Goal: Task Accomplishment & Management: Use online tool/utility

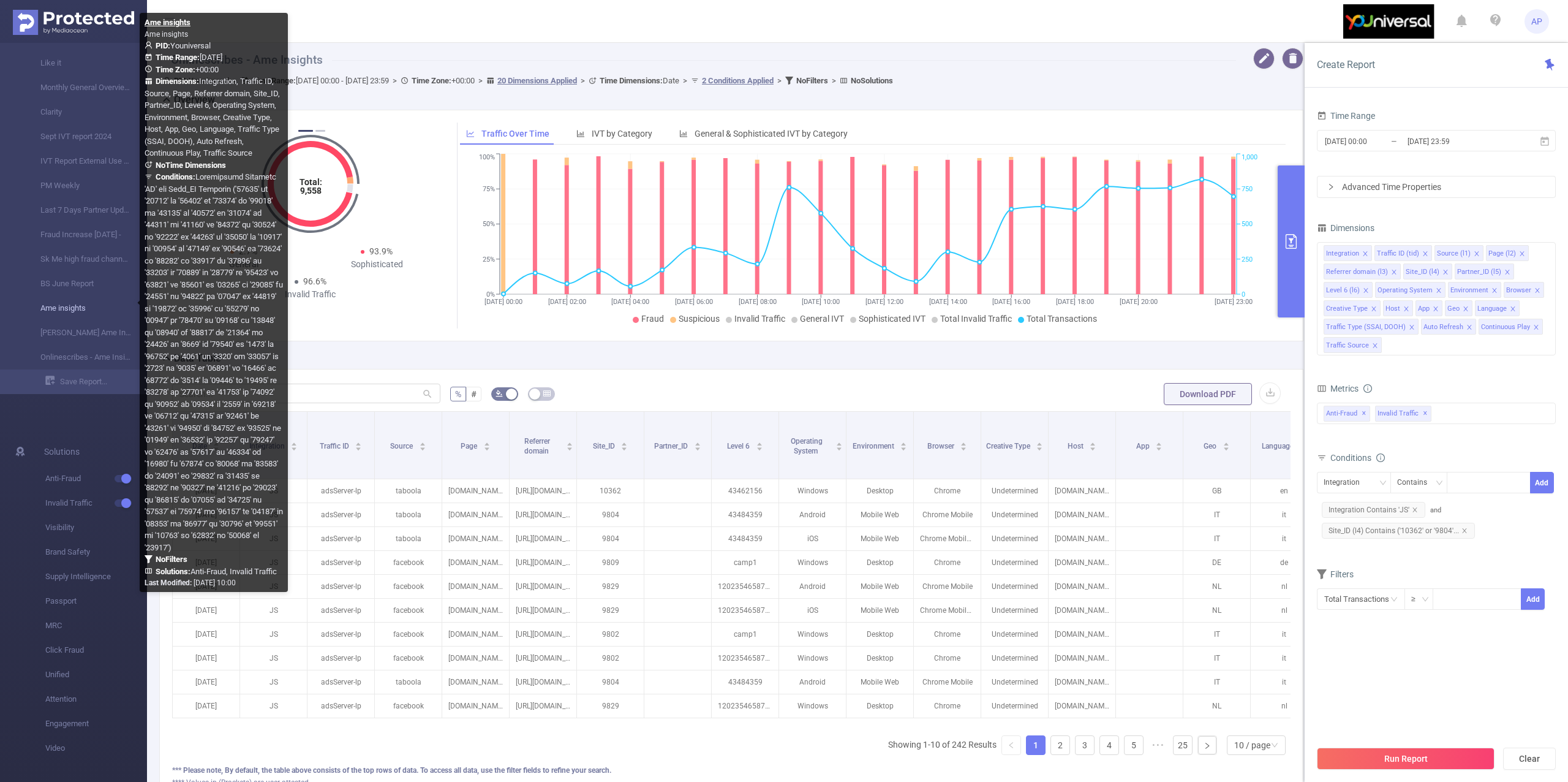
click at [77, 307] on link "Ame insights" at bounding box center [78, 308] width 108 height 24
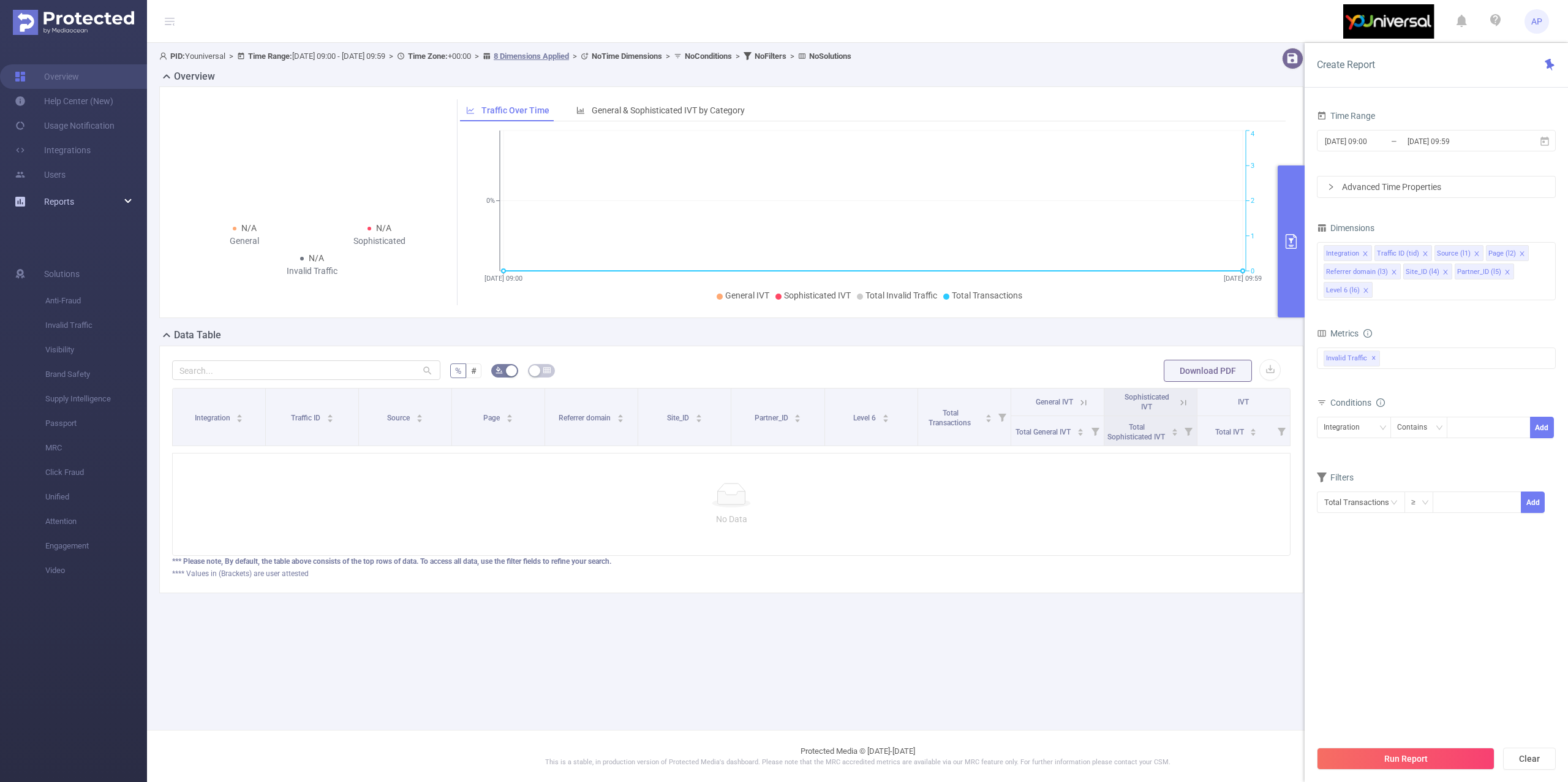
click at [70, 203] on span "Reports" at bounding box center [59, 202] width 30 height 10
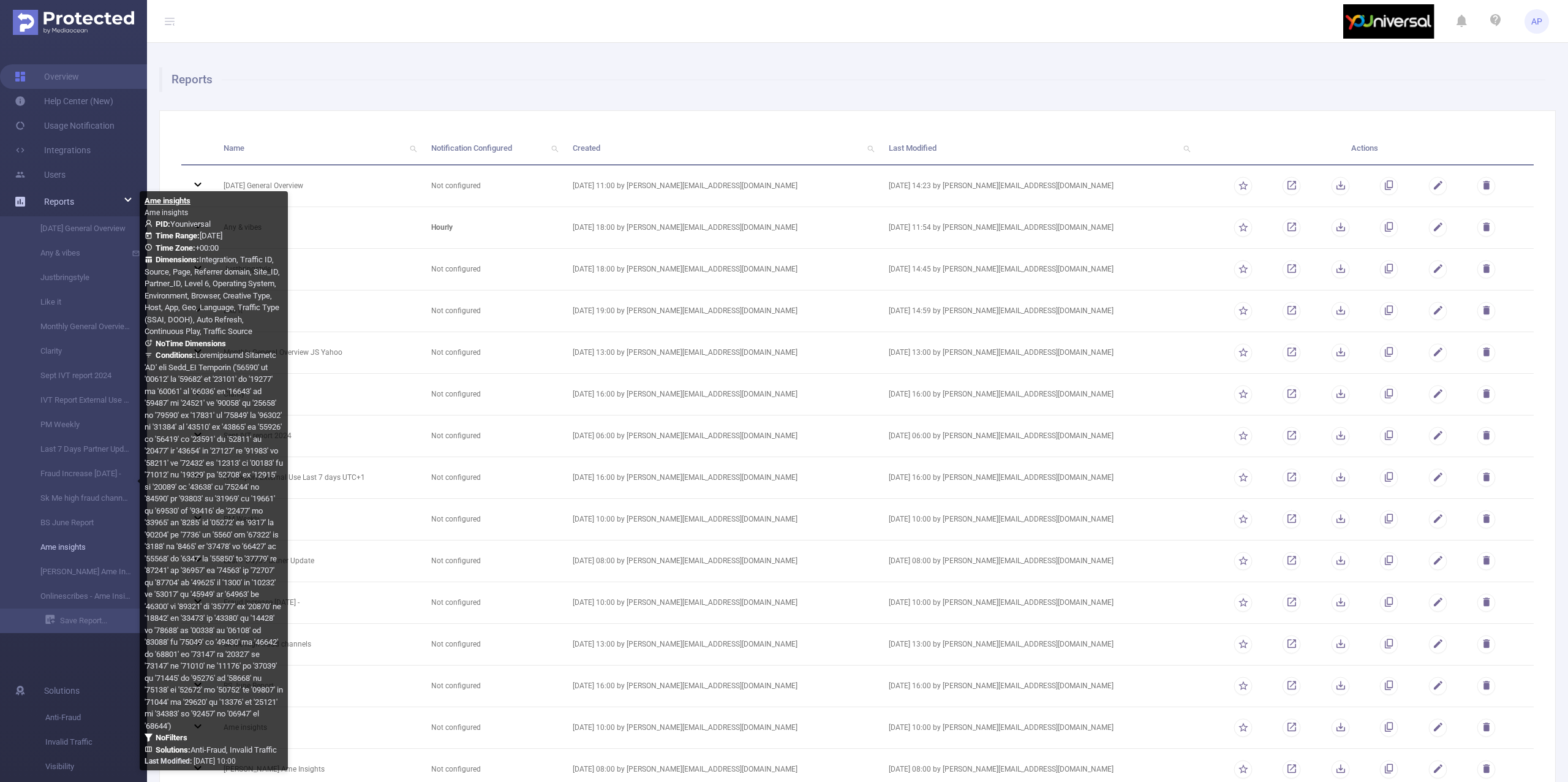
click at [59, 550] on link "Ame insights" at bounding box center [78, 547] width 108 height 24
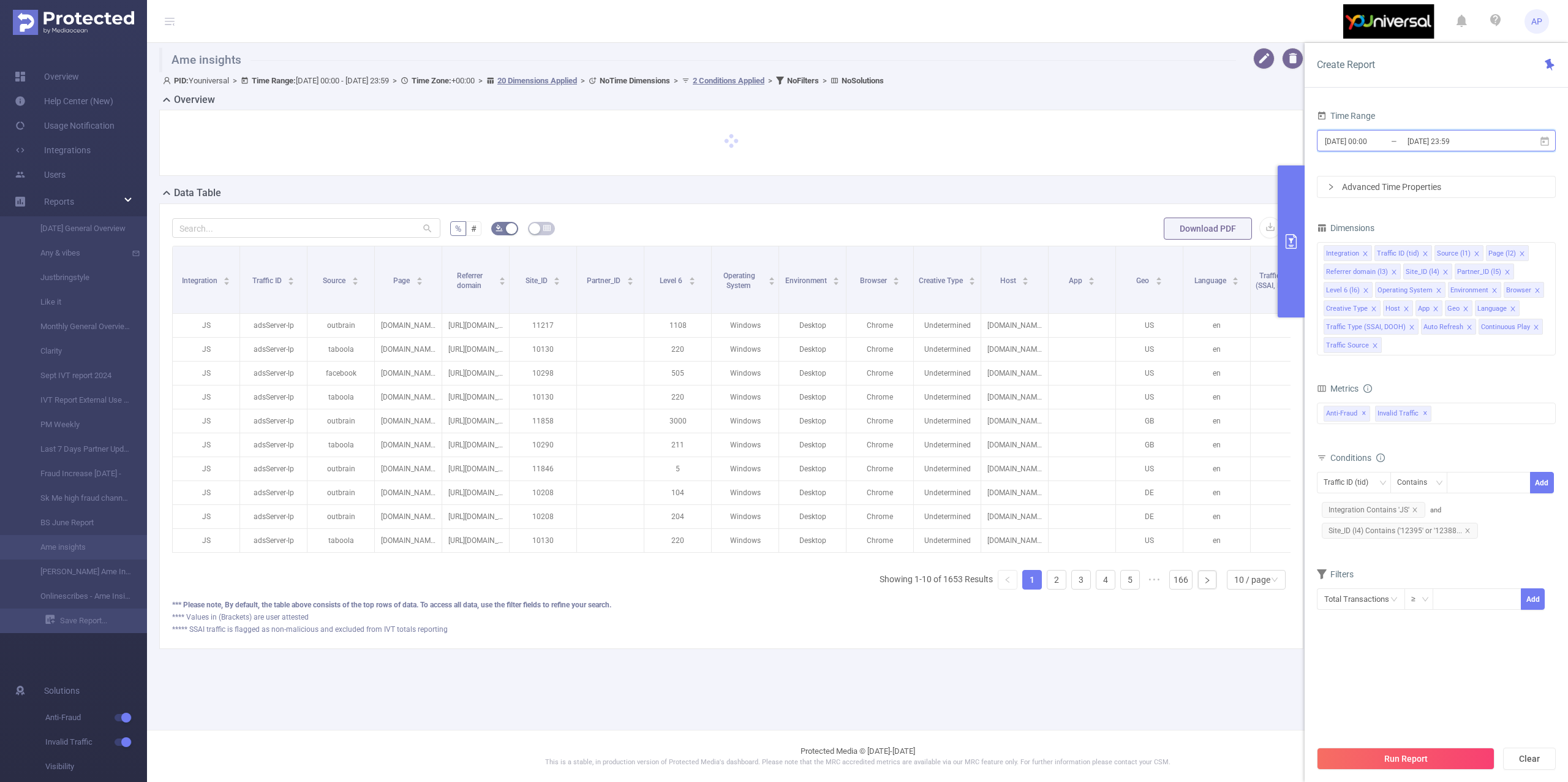
click at [1553, 140] on span "2025-09-16 00:00 _ 2025-09-16 23:59" at bounding box center [1436, 141] width 239 height 21
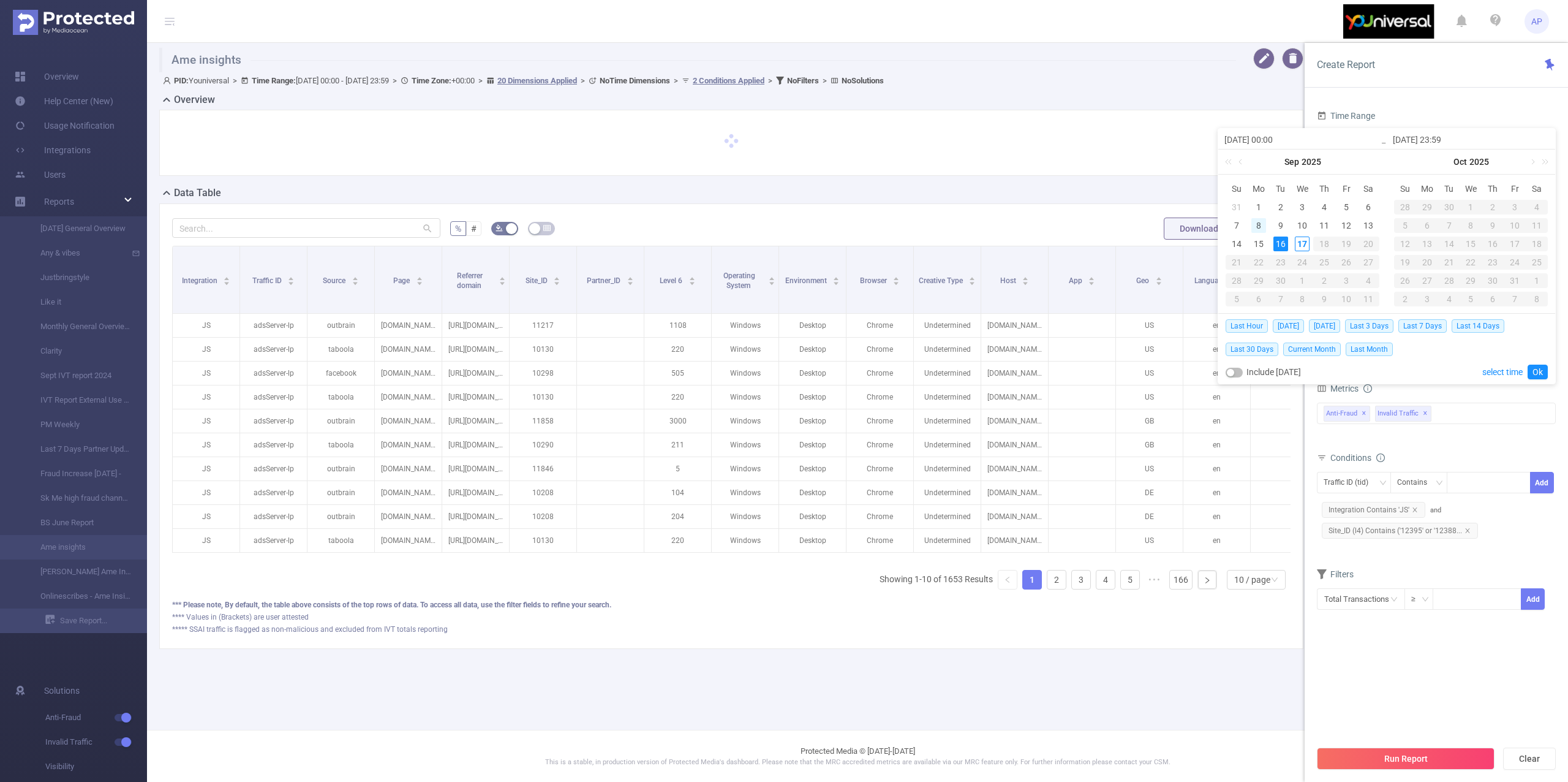
click at [1258, 219] on div "8" at bounding box center [1259, 225] width 15 height 15
click at [1236, 248] on div "14" at bounding box center [1237, 244] width 15 height 15
type input "2025-09-08 00:00"
type input "2025-09-14 23:59"
type input "2025-09-08 00:00"
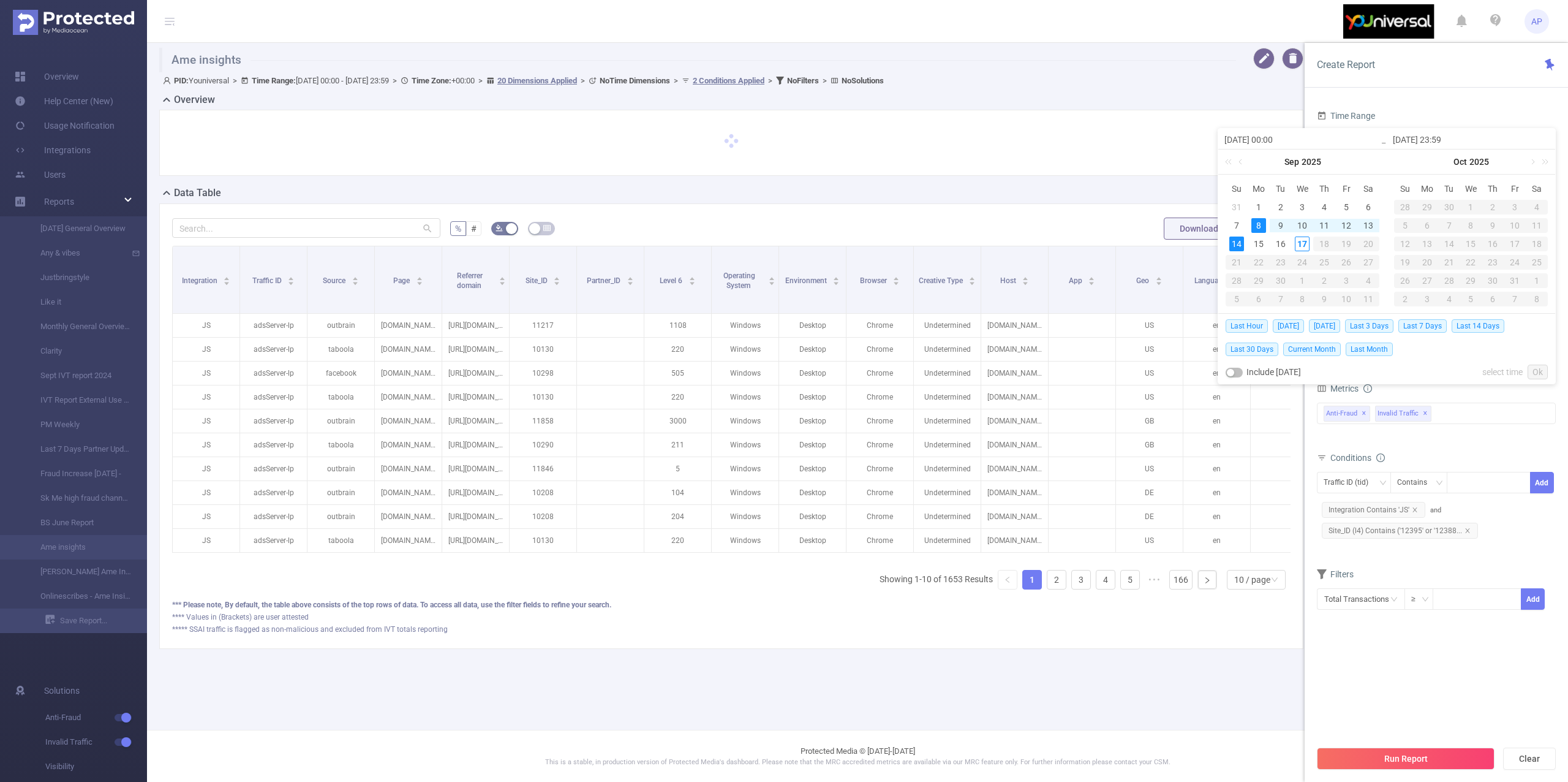
type input "2025-09-14 23:59"
click at [1538, 371] on link "Ok" at bounding box center [1538, 371] width 20 height 15
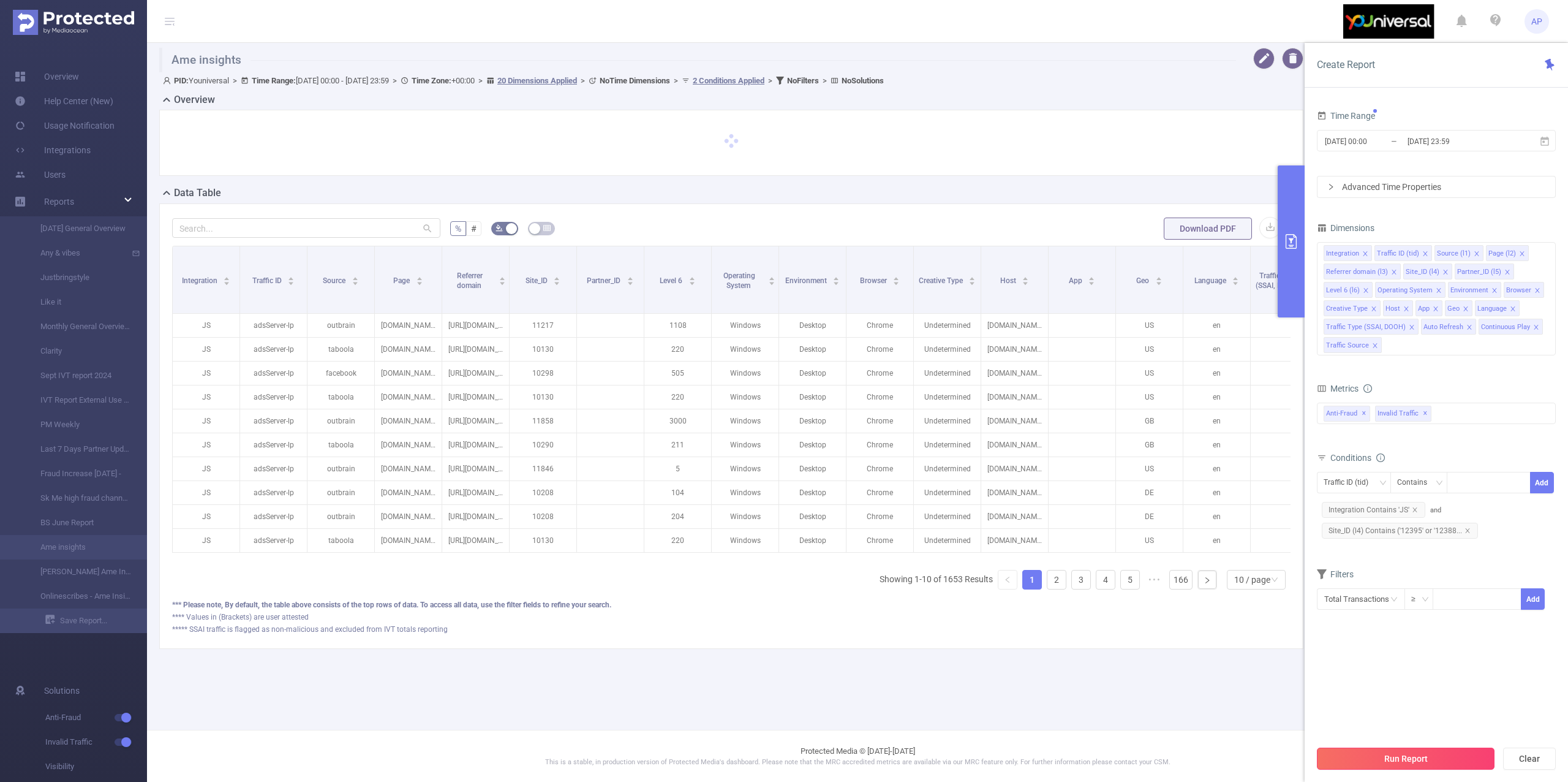
click at [1430, 758] on button "Run Report" at bounding box center [1405, 758] width 178 height 22
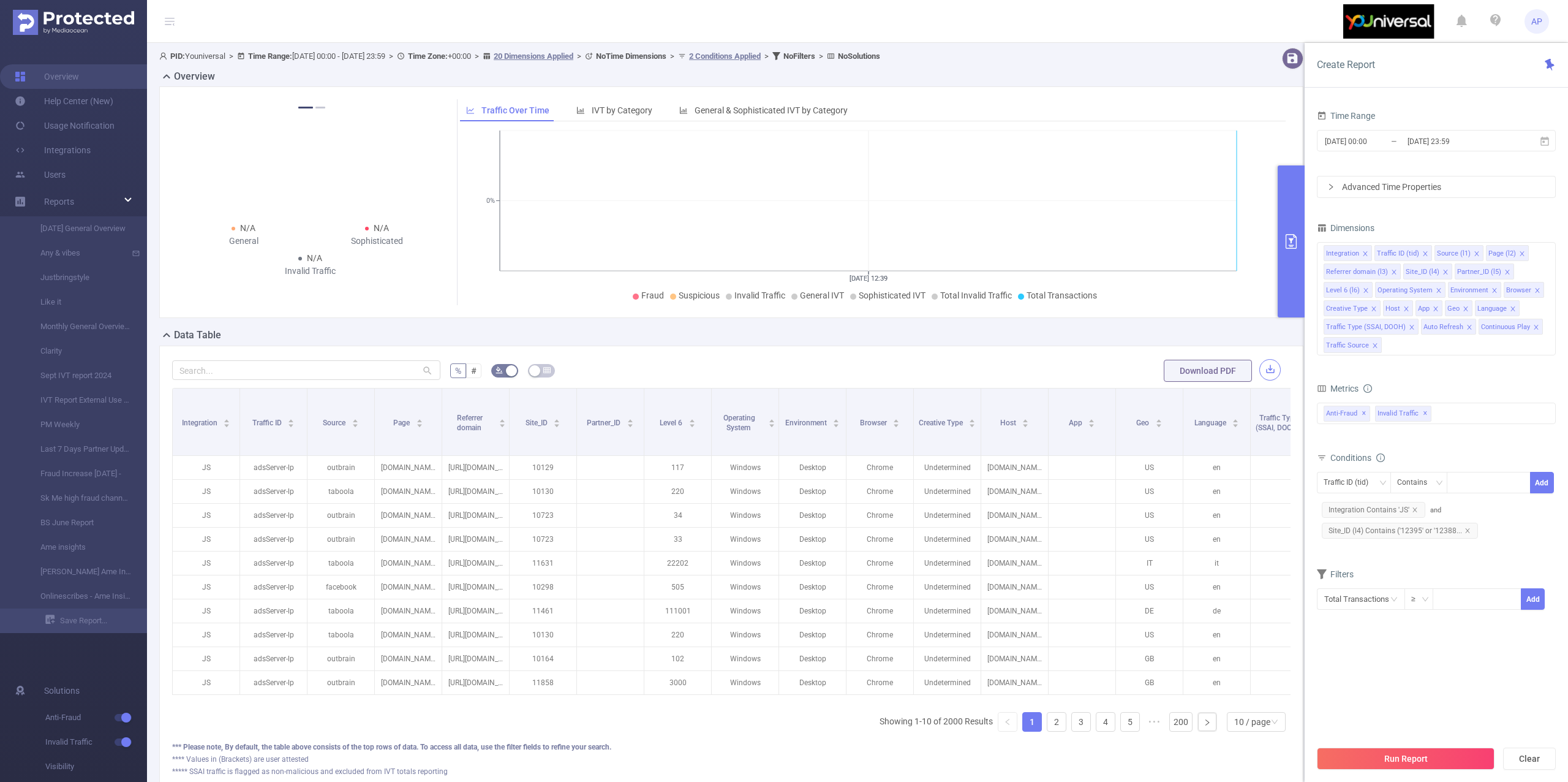
click at [1265, 372] on button "button" at bounding box center [1270, 370] width 21 height 21
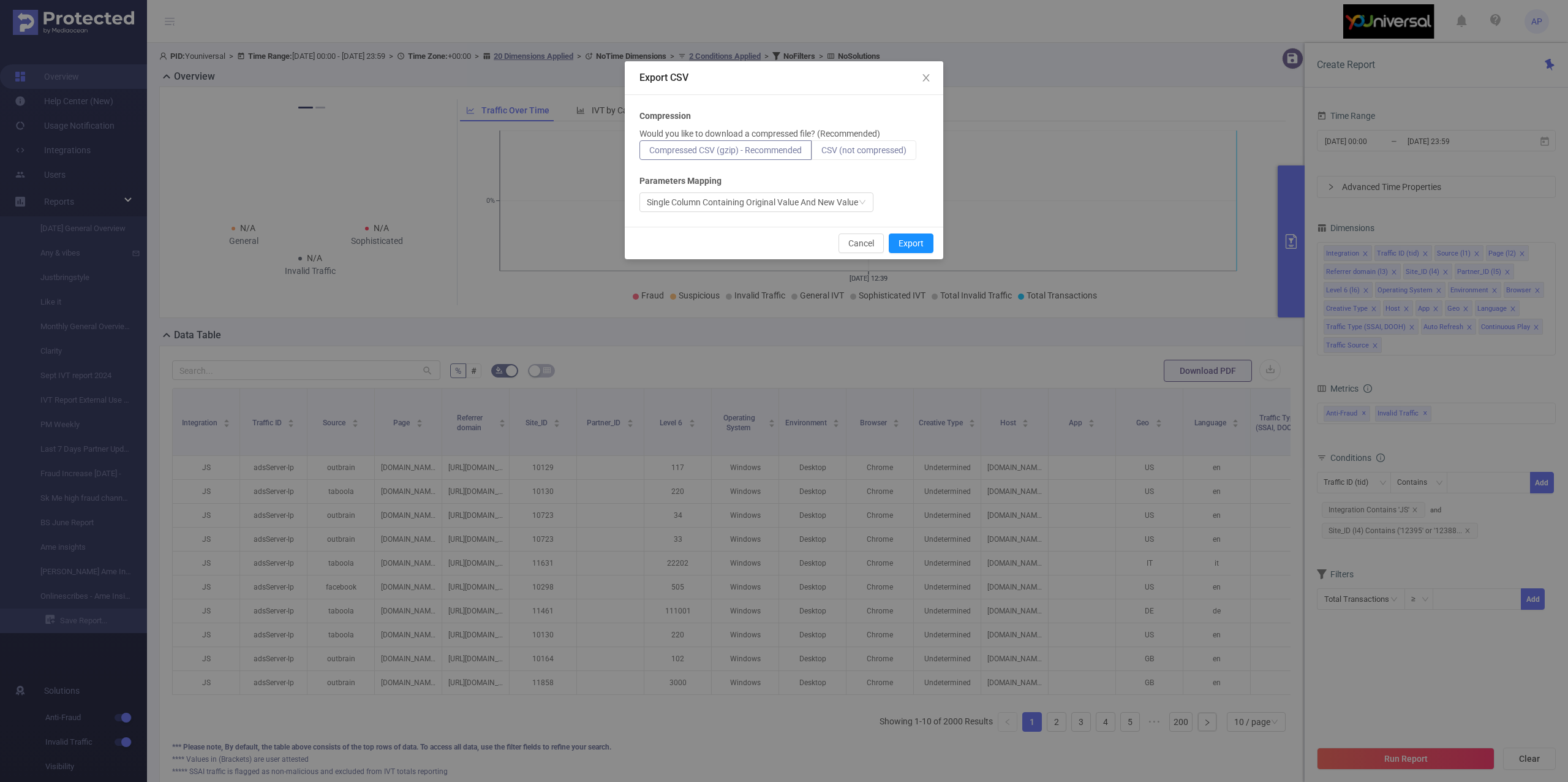
click at [894, 150] on span "CSV (not compressed)" at bounding box center [864, 150] width 85 height 10
click at [822, 153] on input "CSV (not compressed)" at bounding box center [822, 153] width 0 height 0
click at [903, 241] on button "Export" at bounding box center [911, 243] width 45 height 20
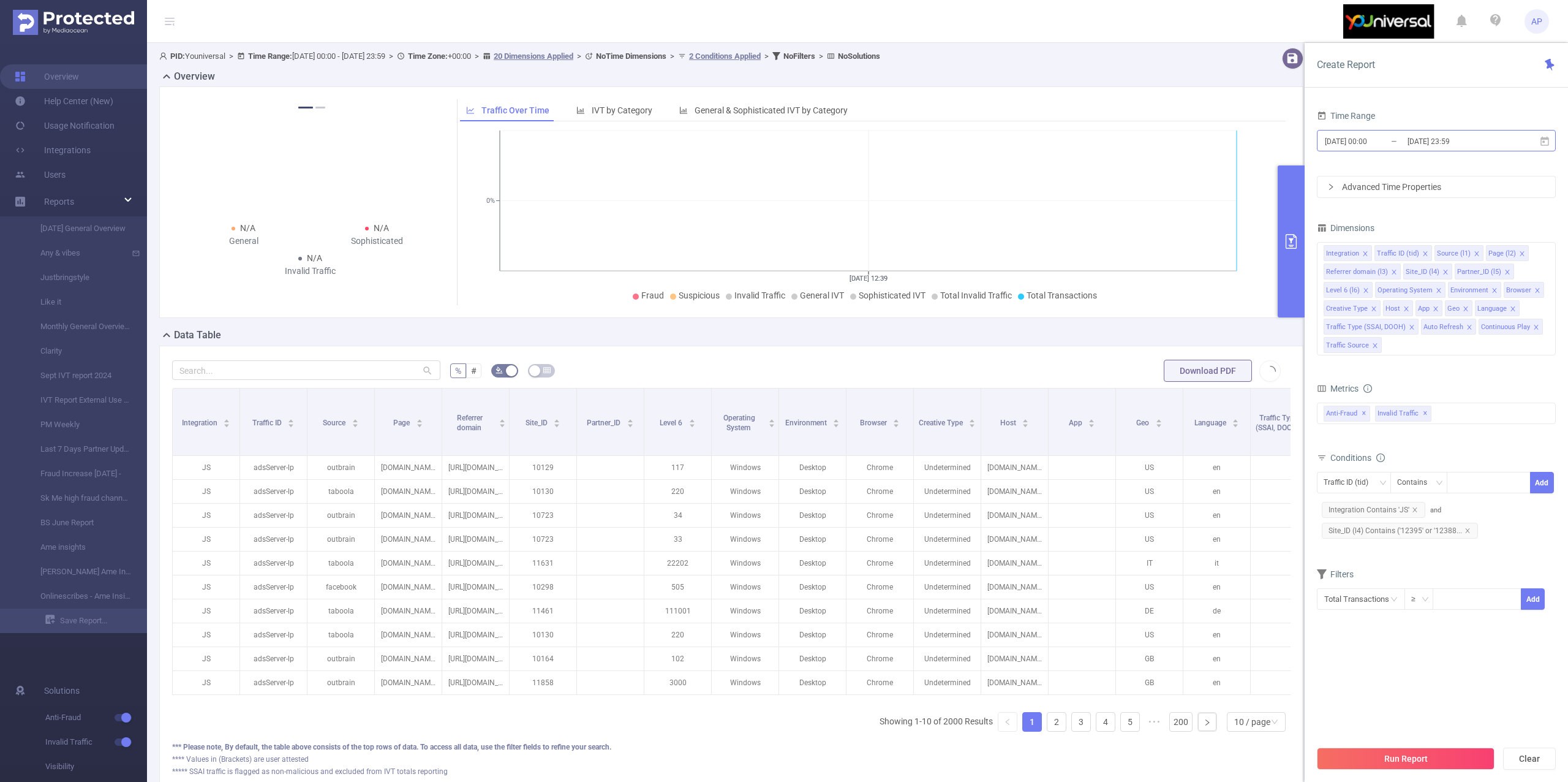
click at [1423, 140] on input "2025-09-14 23:59" at bounding box center [1456, 141] width 99 height 16
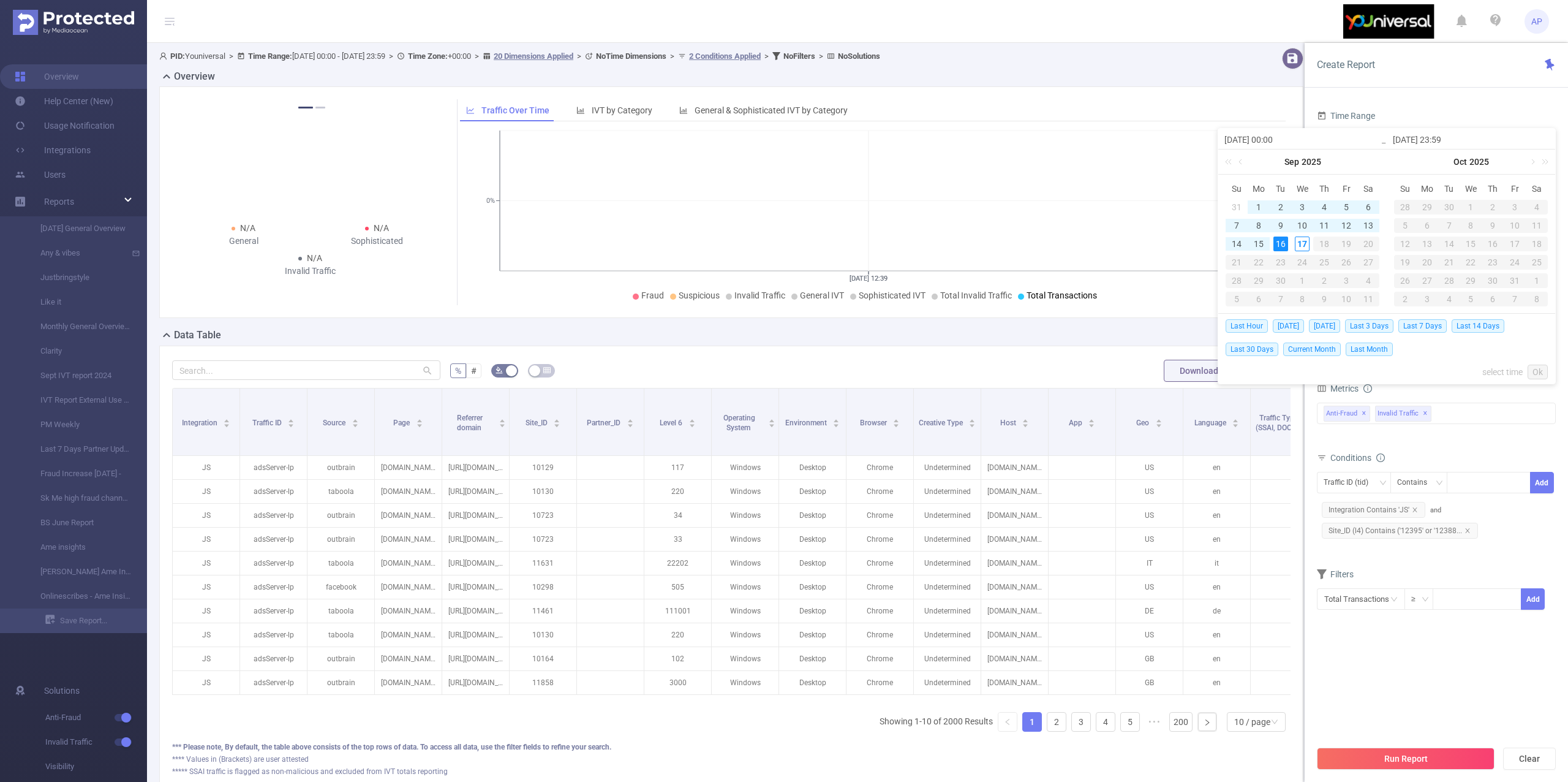
click at [1136, 345] on div "% # Download PDF Integration Traffic ID Source Page Referrer domain Site_ID Par…" at bounding box center [732, 568] width 1145 height 445
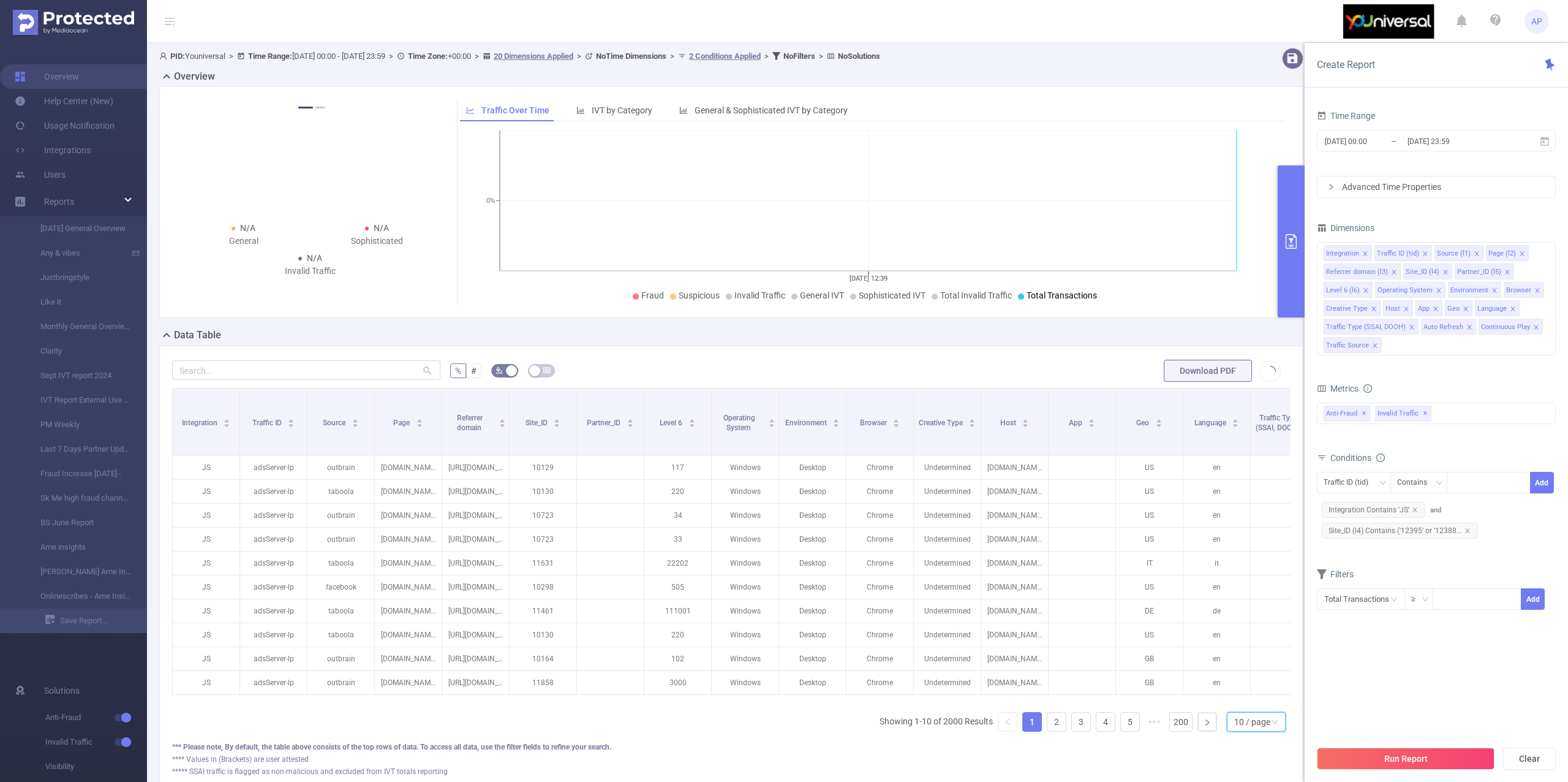
click at [1235, 731] on div "10 / page" at bounding box center [1253, 721] width 36 height 19
click at [1239, 722] on li "50 / page" at bounding box center [1243, 715] width 59 height 20
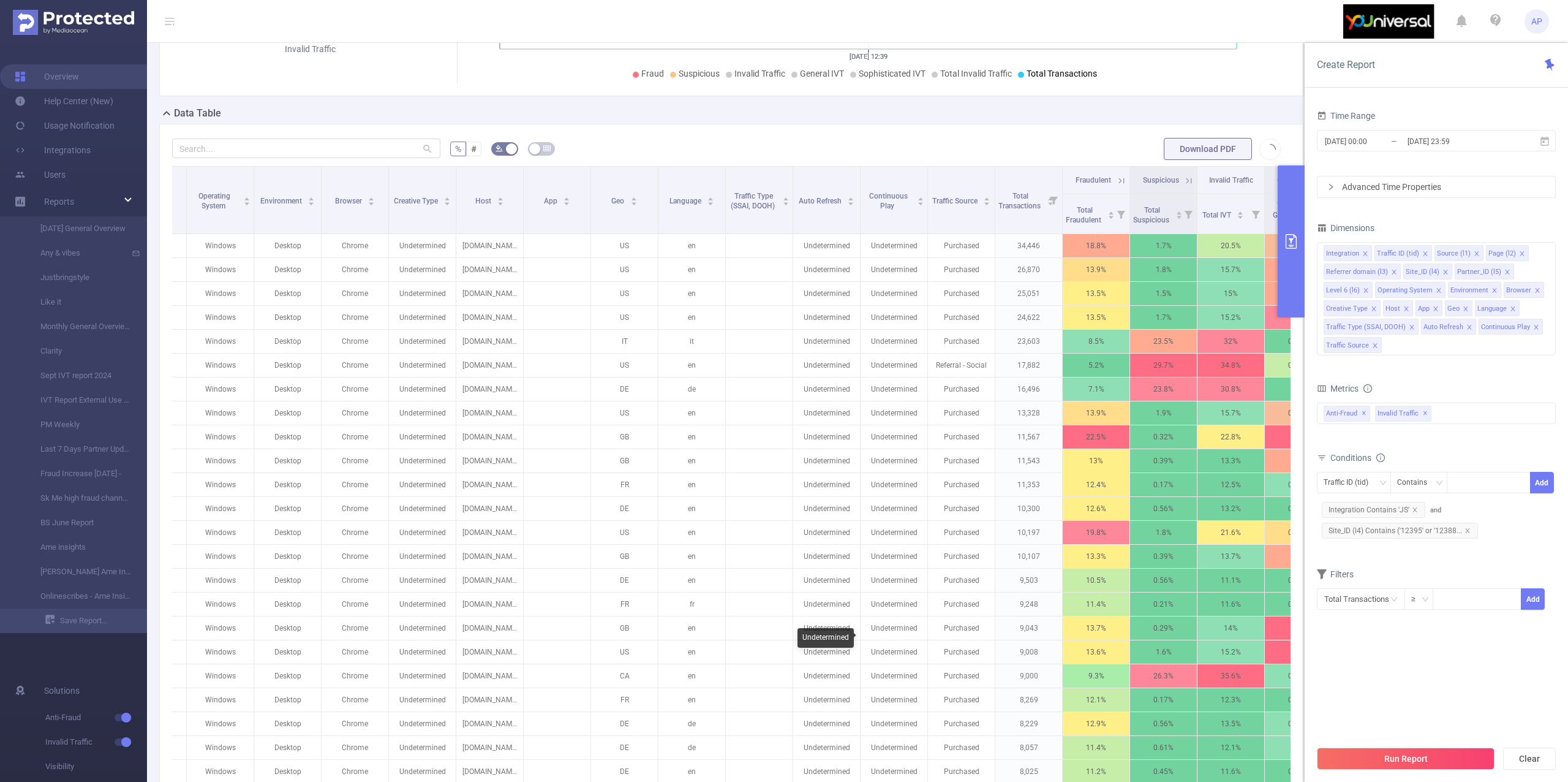
scroll to position [86, 0]
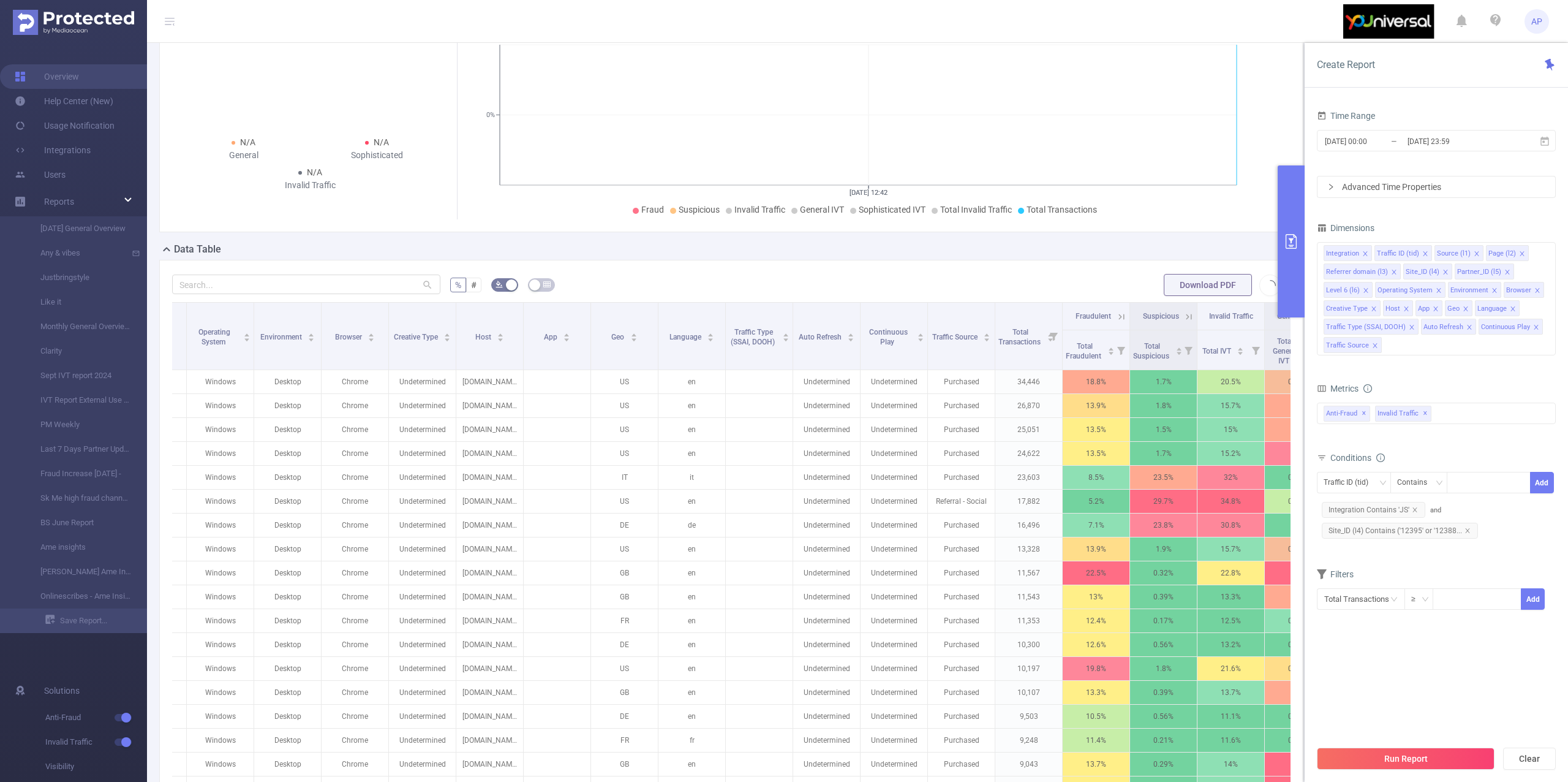
click at [1256, 283] on span "Download PDF" at bounding box center [1223, 285] width 117 height 10
